Goal: Navigation & Orientation: Find specific page/section

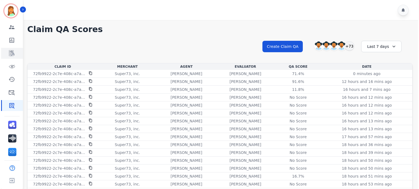
scroll to position [139, 0]
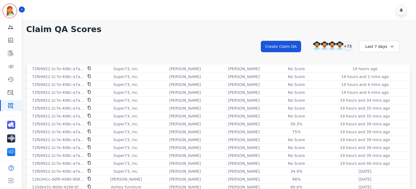
click at [6, 48] on div "Engagement Team Metrics Interaction Mining Virtual Floor Coaching History Ticke…" at bounding box center [11, 66] width 22 height 89
click at [11, 53] on icon "Sidebar" at bounding box center [10, 53] width 5 height 6
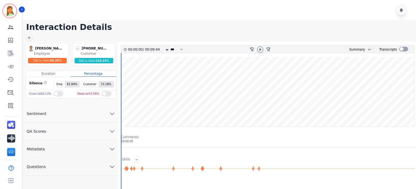
click at [259, 49] on icon at bounding box center [260, 49] width 4 height 4
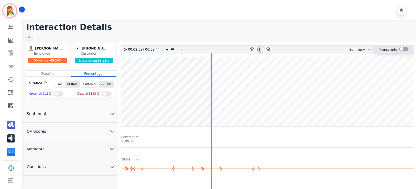
click at [404, 49] on div at bounding box center [403, 49] width 9 height 5
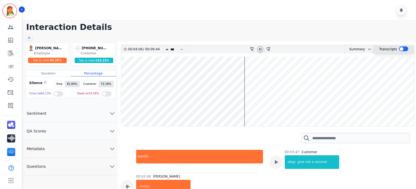
scroll to position [1406, 0]
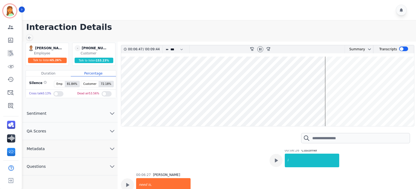
scroll to position [1898, 0]
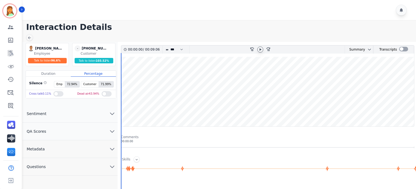
click at [262, 50] on icon at bounding box center [260, 49] width 4 height 4
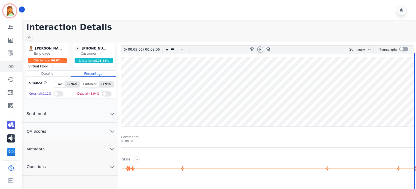
click at [13, 65] on icon "Sidebar" at bounding box center [10, 66] width 7 height 7
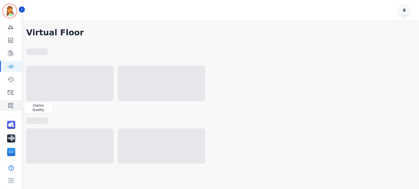
click at [12, 104] on icon "Sidebar" at bounding box center [10, 105] width 7 height 7
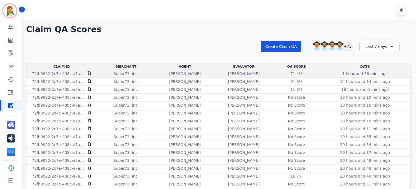
click at [250, 75] on p "[PERSON_NAME]" at bounding box center [244, 73] width 32 height 5
click at [288, 71] on div "71.4%" at bounding box center [296, 73] width 25 height 5
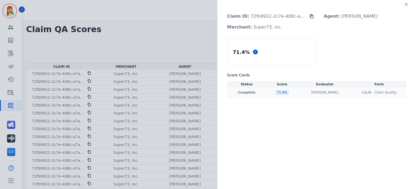
click at [310, 96] on td "[PERSON_NAME] [PERSON_NAME]" at bounding box center [325, 93] width 54 height 10
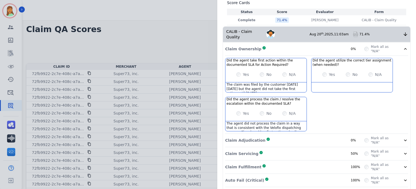
scroll to position [109, 0]
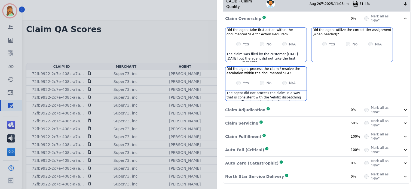
click at [301, 106] on div "Claim Adjudication Complete 0%" at bounding box center [294, 110] width 139 height 9
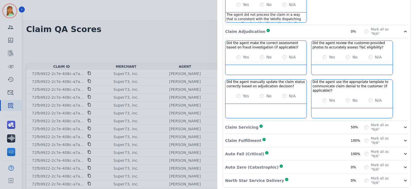
scroll to position [194, 0]
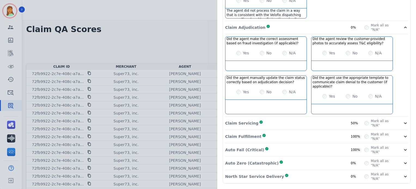
click at [301, 103] on div "Did the agent manually update the claim status correctly based on adjudication …" at bounding box center [266, 94] width 82 height 39
click at [301, 119] on div "Claim Servicing Complete 50%" at bounding box center [294, 123] width 139 height 9
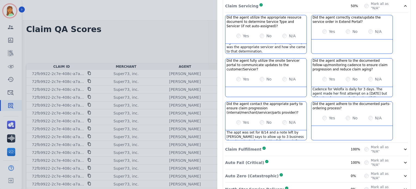
scroll to position [324, 0]
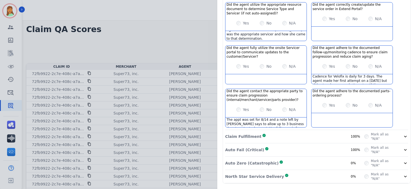
click at [316, 132] on div "Claim Fulfillment Complete 100%" at bounding box center [294, 136] width 139 height 9
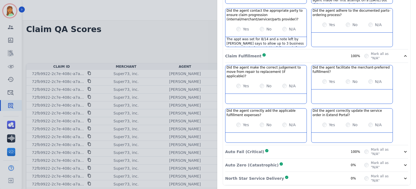
scroll to position [402, 0]
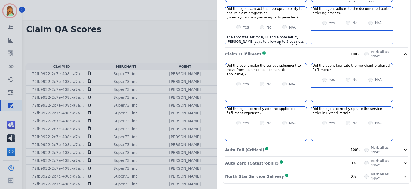
click at [323, 157] on div "Auto Zero (Catastrophic) Complete 0% Mark all as "N/A"" at bounding box center [316, 163] width 183 height 13
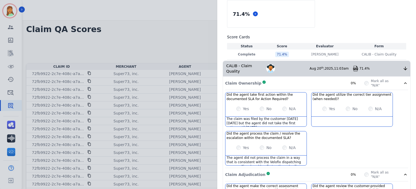
scroll to position [0, 0]
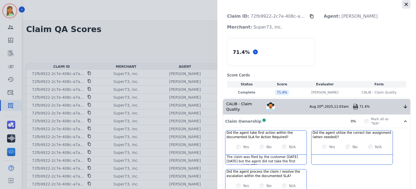
click at [404, 6] on icon "button" at bounding box center [406, 4] width 5 height 5
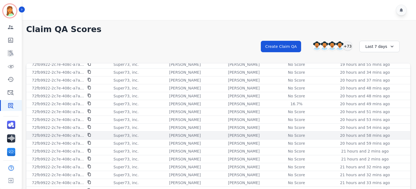
scroll to position [109, 0]
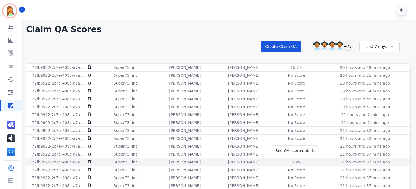
click at [291, 161] on div "75%" at bounding box center [296, 162] width 25 height 5
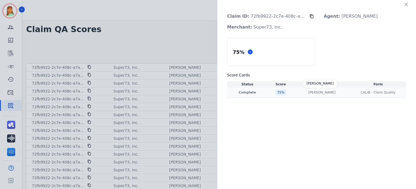
click at [312, 93] on p "[PERSON_NAME]" at bounding box center [322, 92] width 27 height 4
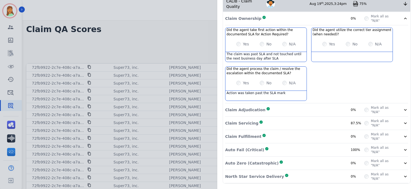
scroll to position [5, 0]
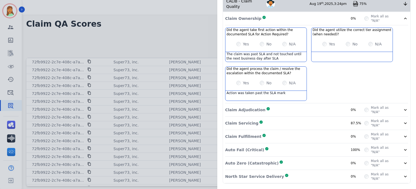
click at [310, 174] on div "North Star Service Delivery Complete 0%" at bounding box center [294, 176] width 139 height 9
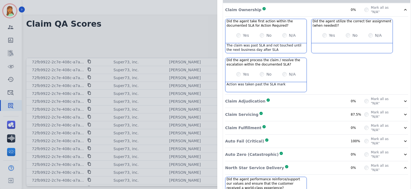
click at [313, 157] on div "Auto Zero (Catastrophic) Complete 0%" at bounding box center [294, 154] width 139 height 9
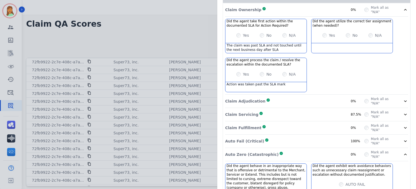
click at [314, 145] on div "Auto Fail (Critical) Complete 100%" at bounding box center [294, 141] width 139 height 9
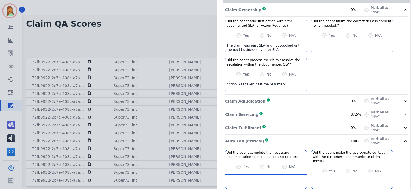
click at [316, 132] on div "Claim Fulfillment Complete 0%" at bounding box center [294, 128] width 139 height 9
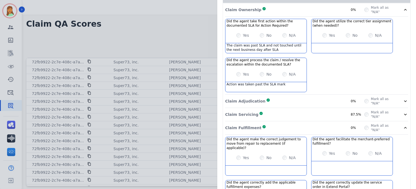
click at [317, 115] on div "Claim Servicing Complete 87.5%" at bounding box center [294, 114] width 139 height 9
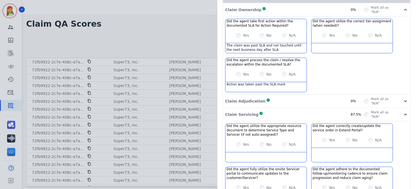
click at [320, 97] on div "Claim Adjudication Complete 0%" at bounding box center [294, 101] width 139 height 9
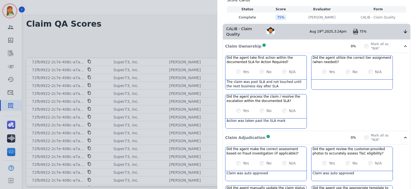
scroll to position [0, 0]
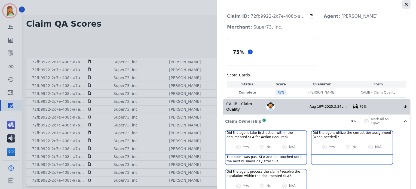
click at [402, 4] on button "button" at bounding box center [406, 4] width 9 height 9
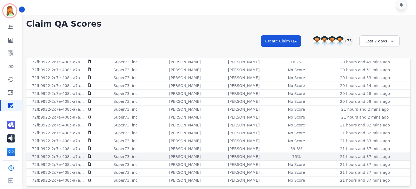
scroll to position [139, 0]
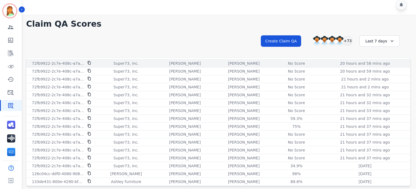
click at [276, 62] on div "No Score" at bounding box center [297, 63] width 44 height 5
click at [294, 62] on div "No Score" at bounding box center [296, 63] width 25 height 5
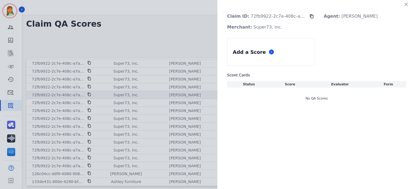
drag, startPoint x: 407, startPoint y: 4, endPoint x: 330, endPoint y: 92, distance: 117.5
click at [407, 4] on icon "button" at bounding box center [406, 4] width 5 height 5
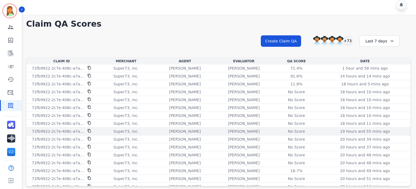
scroll to position [0, 0]
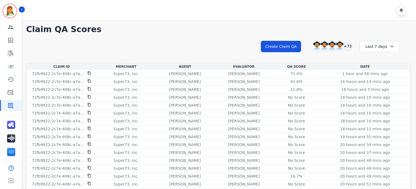
click at [224, 32] on h1 "Claim QA Scores" at bounding box center [218, 30] width 385 height 10
